Goal: Book appointment/travel/reservation

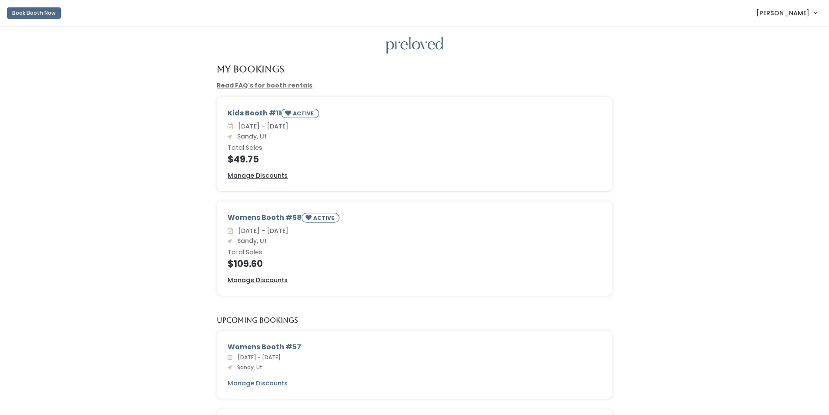
click at [33, 14] on button "Book Booth Now" at bounding box center [34, 12] width 54 height 11
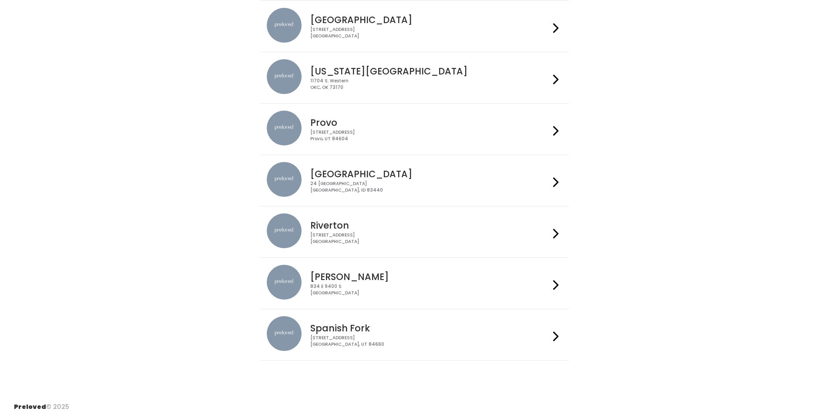
scroll to position [193, 0]
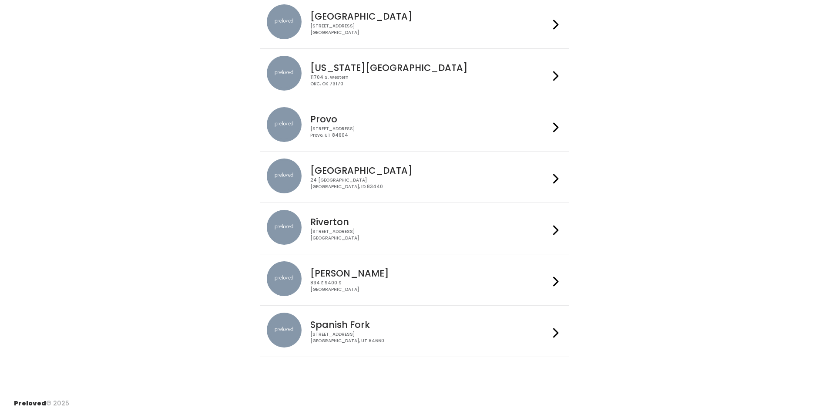
click at [321, 270] on h4 "[PERSON_NAME]" at bounding box center [429, 273] width 239 height 10
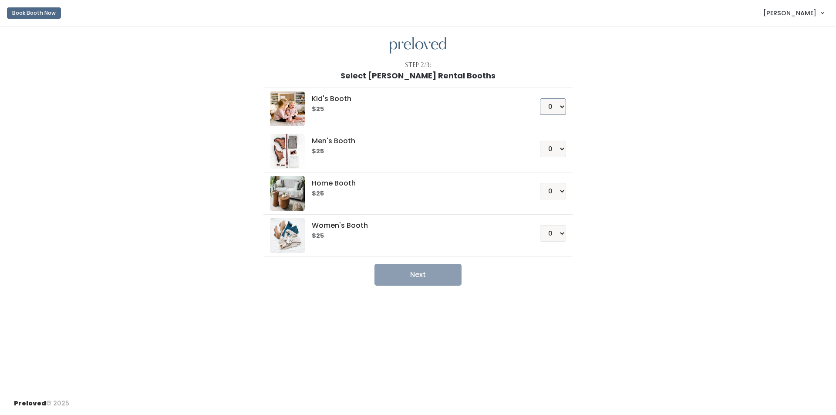
click at [560, 105] on select "0 1 2 3 4" at bounding box center [553, 106] width 26 height 17
select select "1"
click at [540, 98] on select "0 1 2 3 4" at bounding box center [553, 106] width 26 height 17
click at [394, 280] on button "Next" at bounding box center [417, 275] width 87 height 22
